Goal: Find specific page/section: Find specific page/section

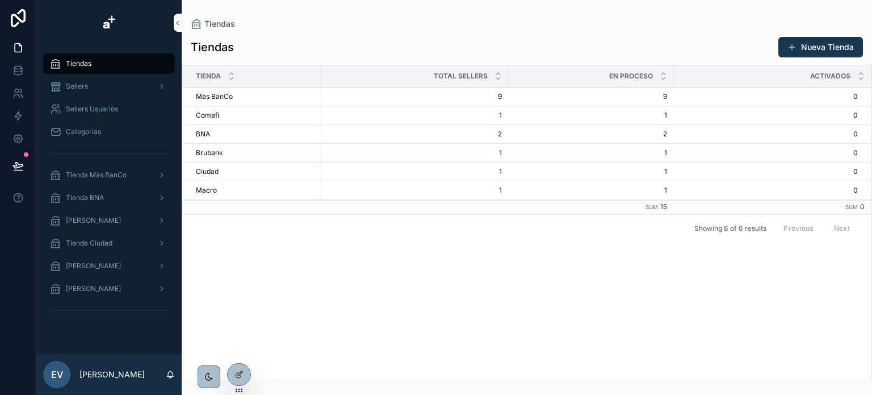
click at [97, 92] on div "Sellers" at bounding box center [109, 86] width 118 height 18
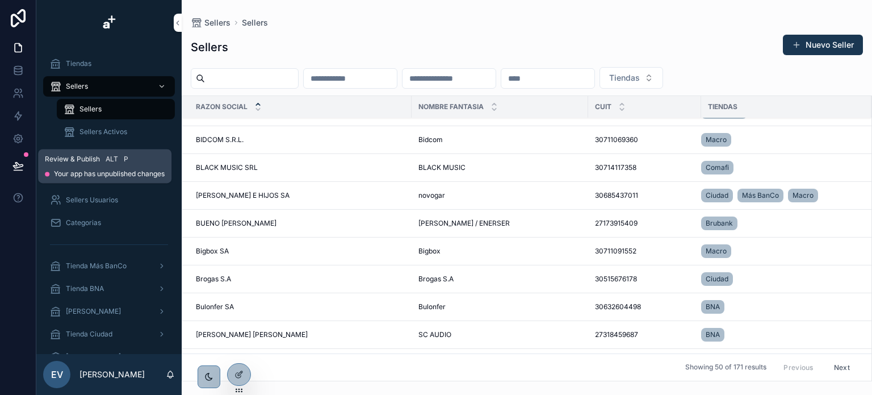
click at [16, 164] on icon at bounding box center [17, 165] width 11 height 11
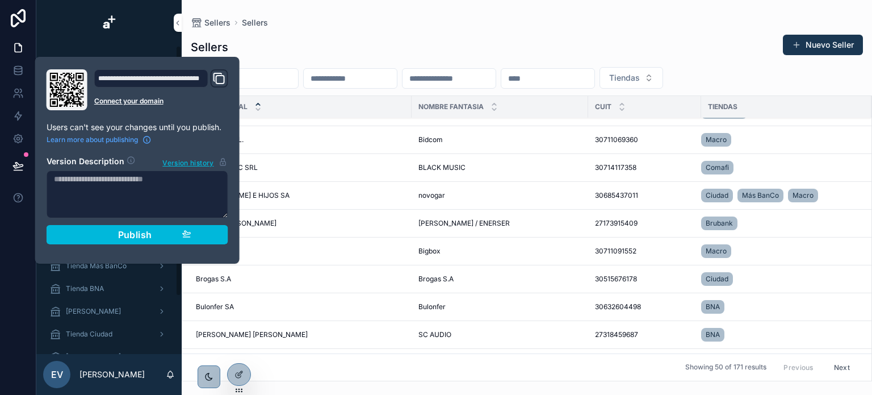
click at [5, 256] on div at bounding box center [18, 197] width 36 height 395
